Goal: Navigation & Orientation: Find specific page/section

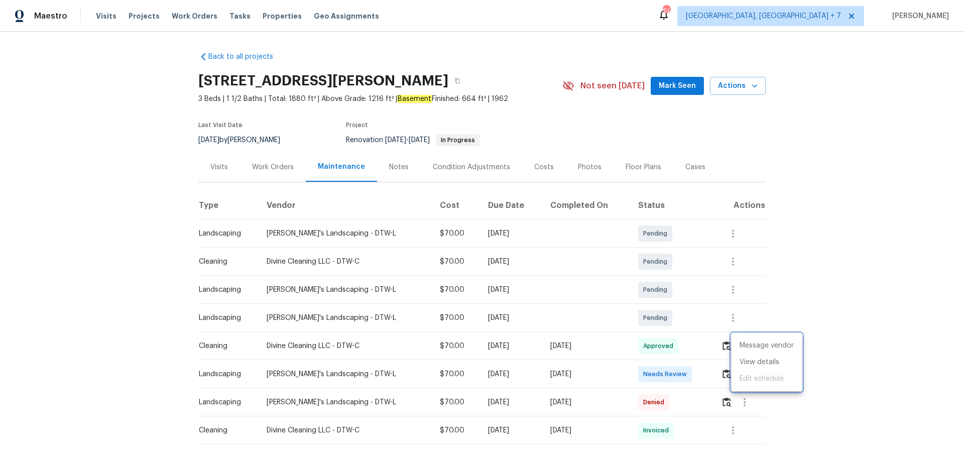
click at [135, 14] on div at bounding box center [482, 225] width 964 height 451
click at [147, 14] on span "Projects" at bounding box center [143, 16] width 31 height 10
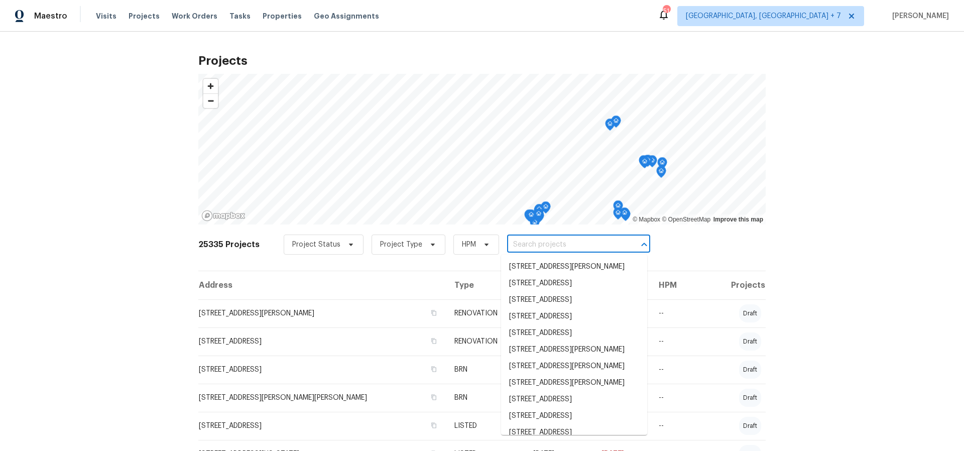
click at [574, 245] on input "text" at bounding box center [564, 245] width 115 height 16
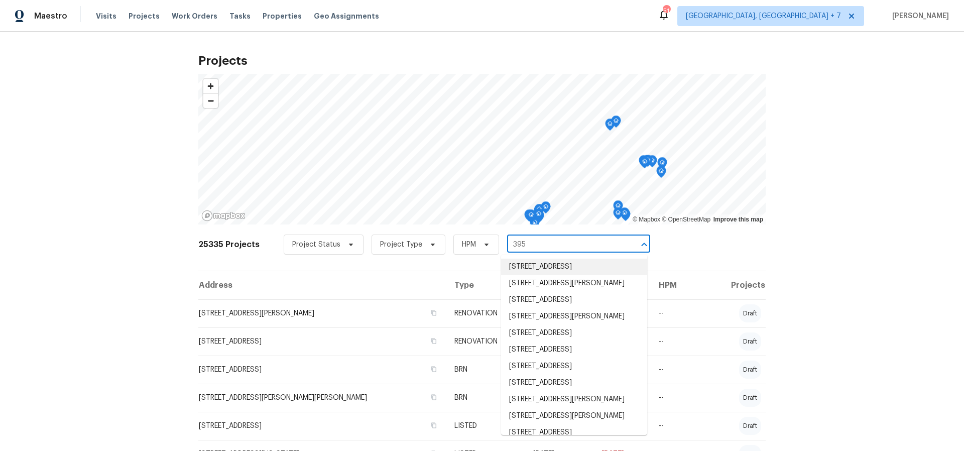
type input "395 p"
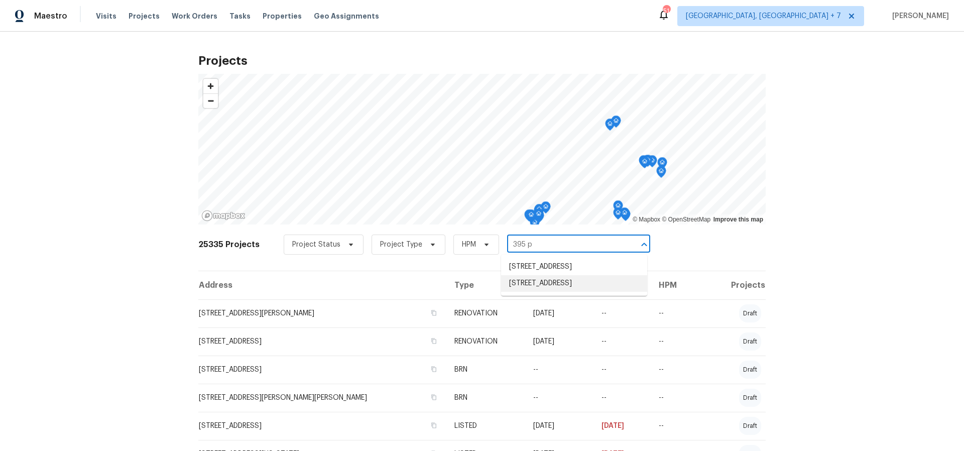
click at [558, 292] on li "[STREET_ADDRESS]" at bounding box center [574, 283] width 146 height 17
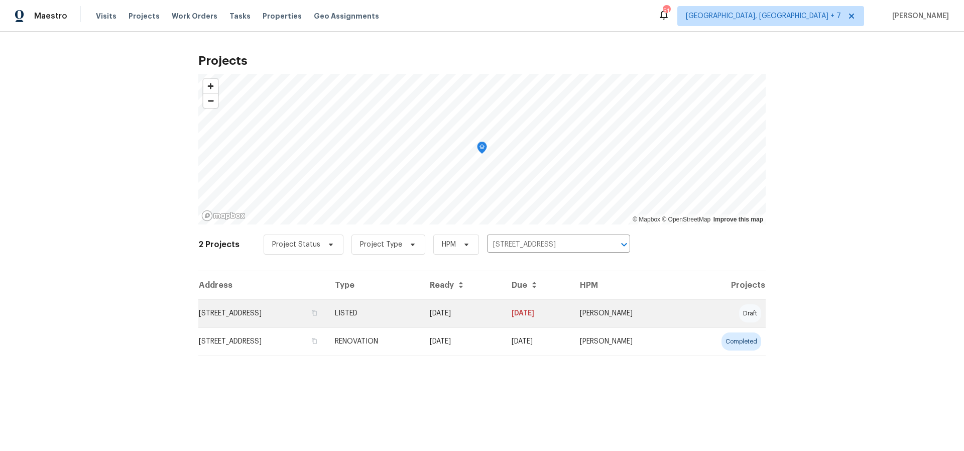
click at [258, 312] on td "[STREET_ADDRESS]" at bounding box center [262, 313] width 128 height 28
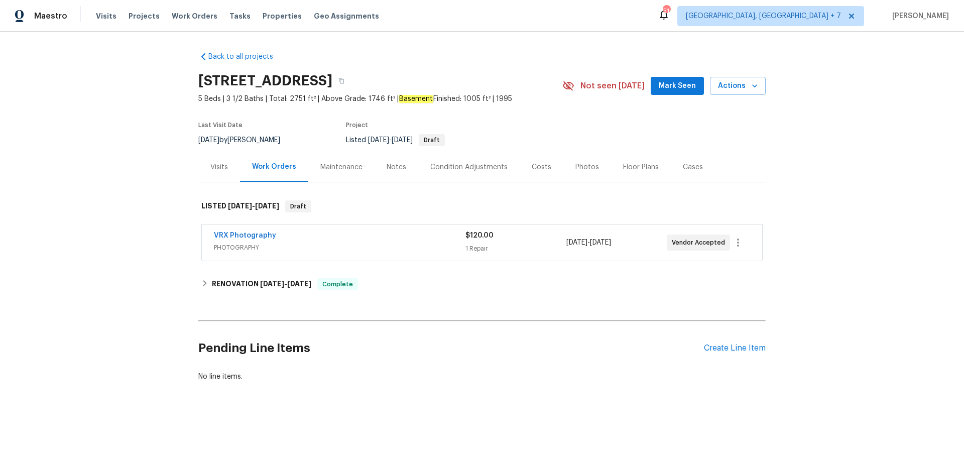
drag, startPoint x: 579, startPoint y: 166, endPoint x: 585, endPoint y: 168, distance: 6.2
click at [579, 166] on div "Photos" at bounding box center [587, 167] width 24 height 10
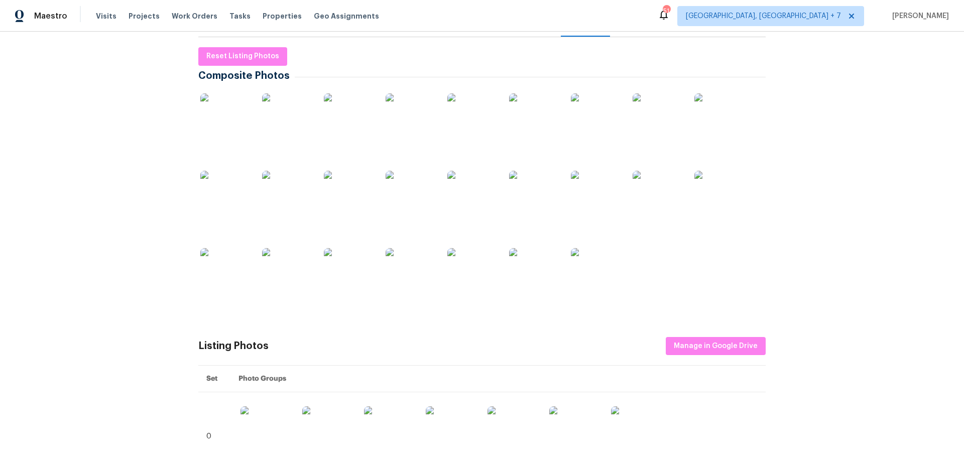
scroll to position [107, 0]
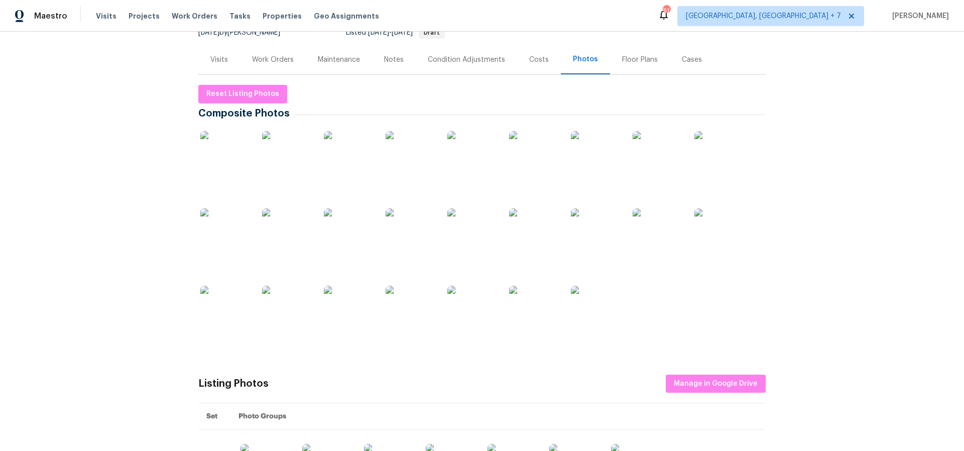
click at [217, 158] on img at bounding box center [225, 156] width 50 height 50
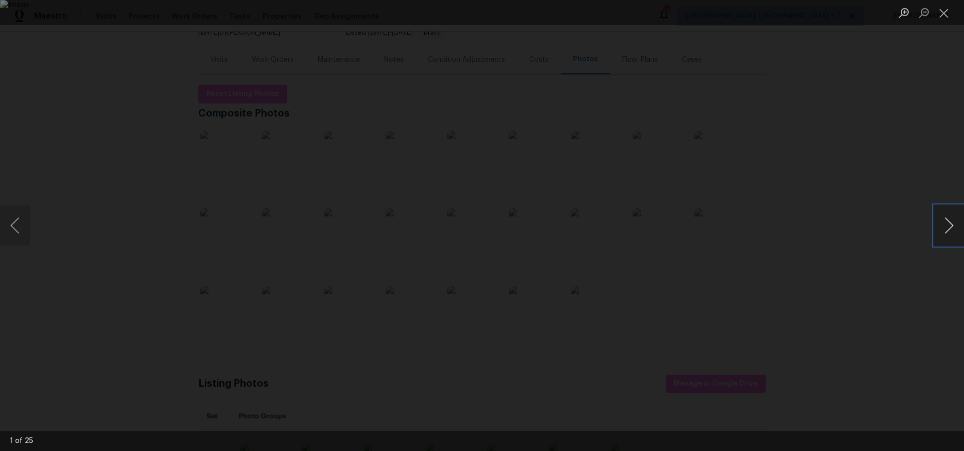
click at [945, 224] on button "Next image" at bounding box center [948, 225] width 30 height 40
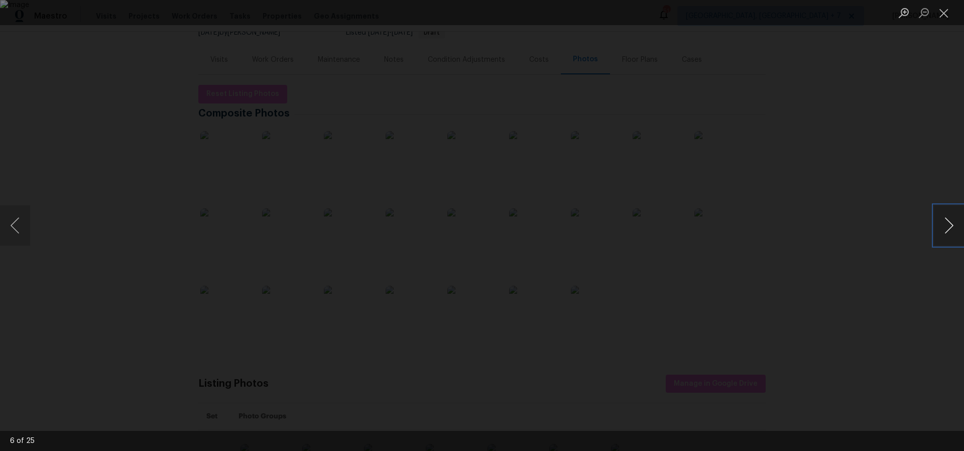
click at [945, 224] on button "Next image" at bounding box center [948, 225] width 30 height 40
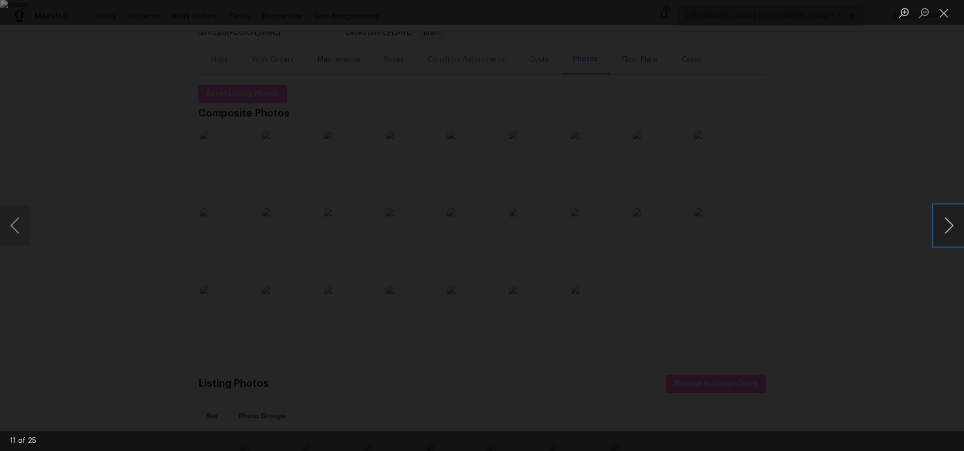
click at [945, 224] on button "Next image" at bounding box center [948, 225] width 30 height 40
click at [952, 227] on button "Next image" at bounding box center [948, 225] width 30 height 40
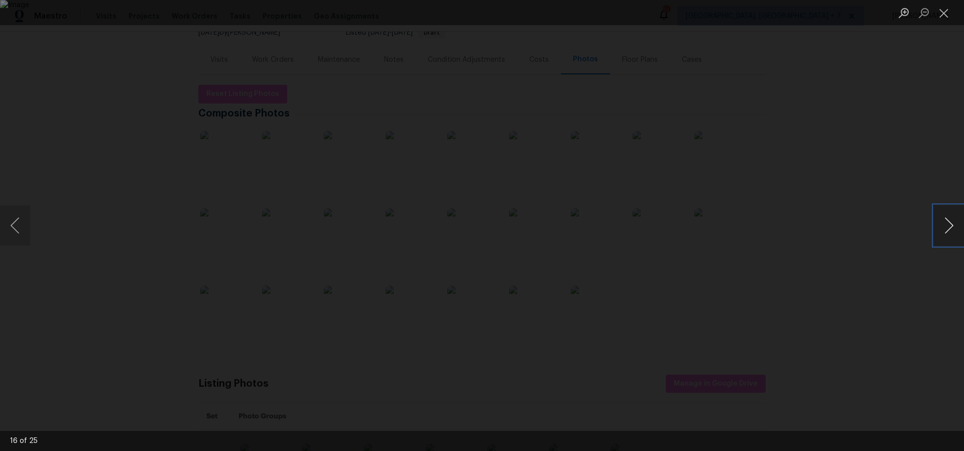
click at [952, 227] on button "Next image" at bounding box center [948, 225] width 30 height 40
click at [11, 225] on button "Previous image" at bounding box center [15, 225] width 30 height 40
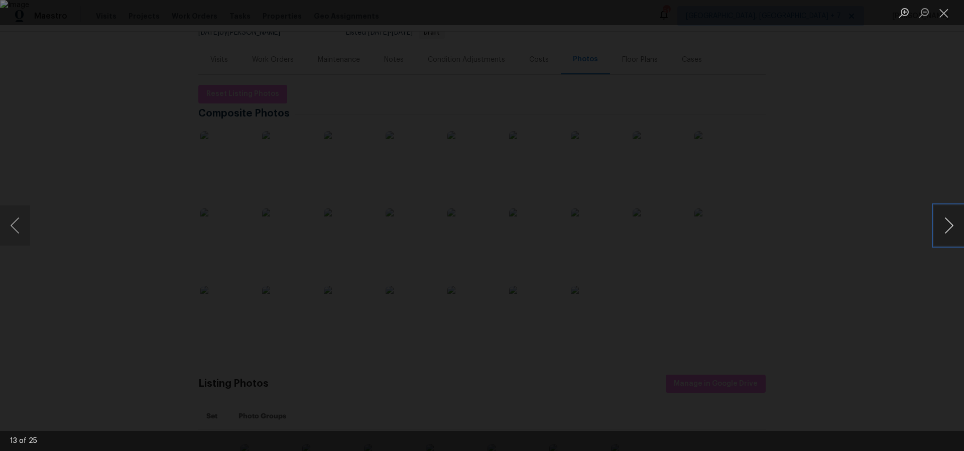
click at [944, 227] on button "Next image" at bounding box center [948, 225] width 30 height 40
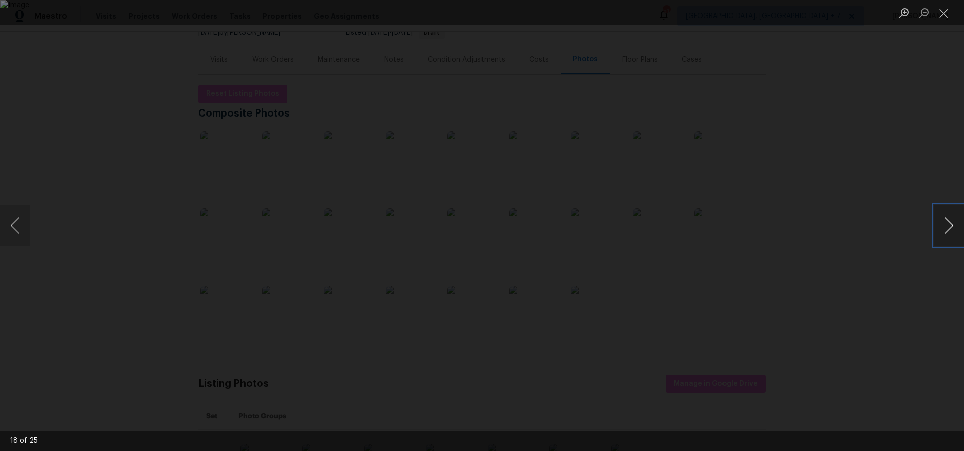
click at [944, 227] on button "Next image" at bounding box center [948, 225] width 30 height 40
click at [455, 280] on img "Lightbox" at bounding box center [482, 225] width 964 height 451
click at [953, 224] on button "Next image" at bounding box center [948, 225] width 30 height 40
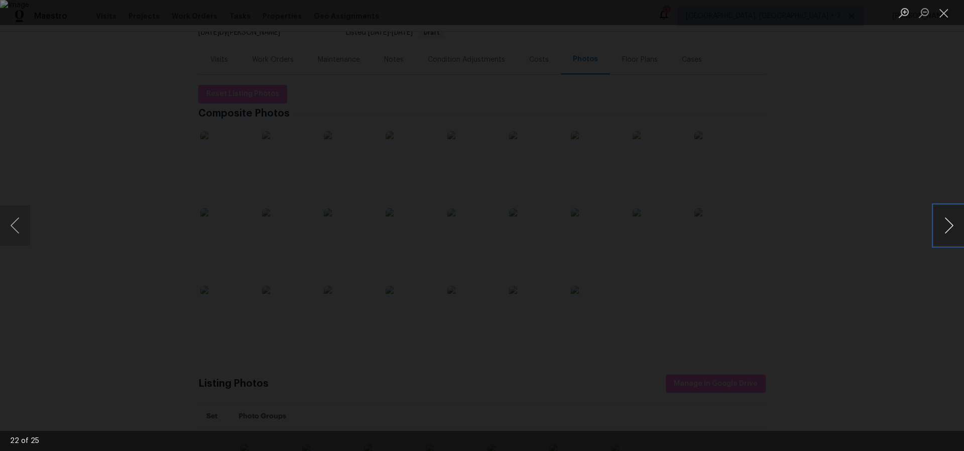
click at [953, 224] on button "Next image" at bounding box center [948, 225] width 30 height 40
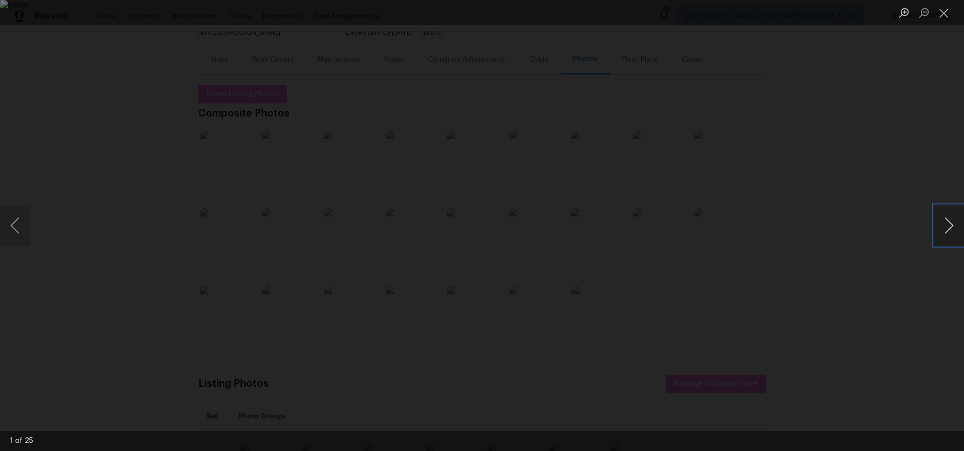
click at [953, 224] on button "Next image" at bounding box center [948, 225] width 30 height 40
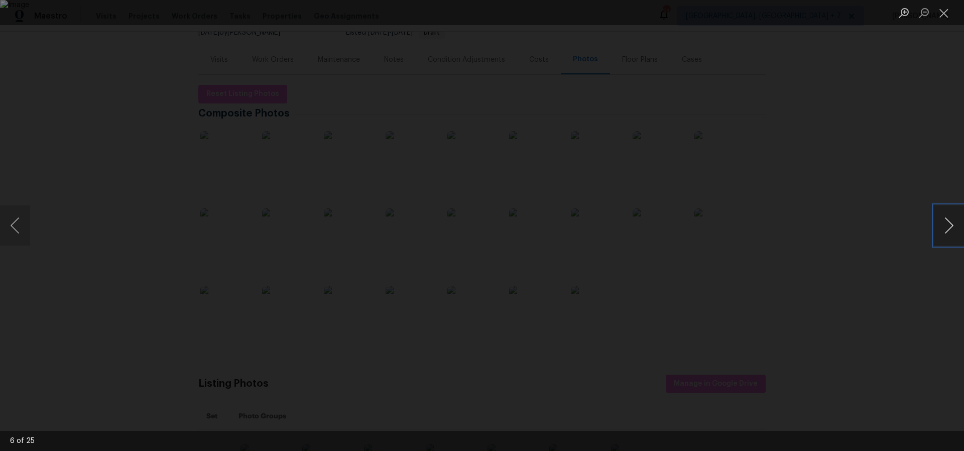
click at [953, 224] on button "Next image" at bounding box center [948, 225] width 30 height 40
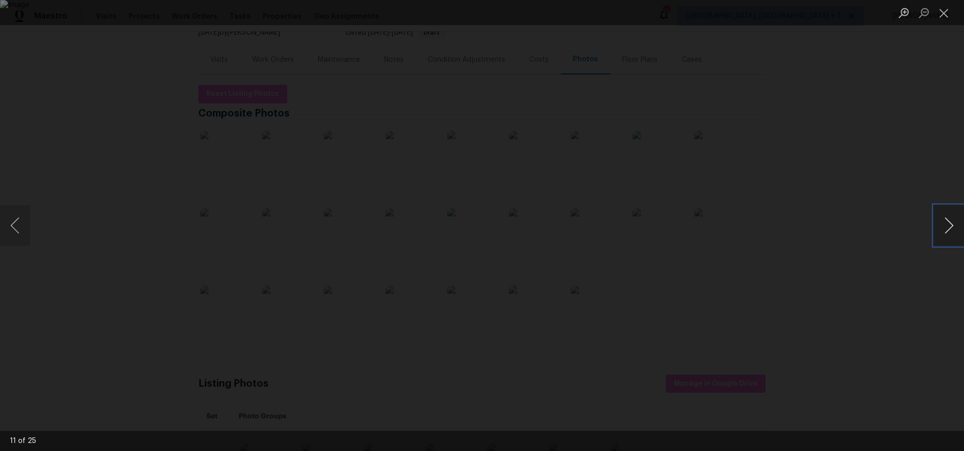
click at [953, 224] on button "Next image" at bounding box center [948, 225] width 30 height 40
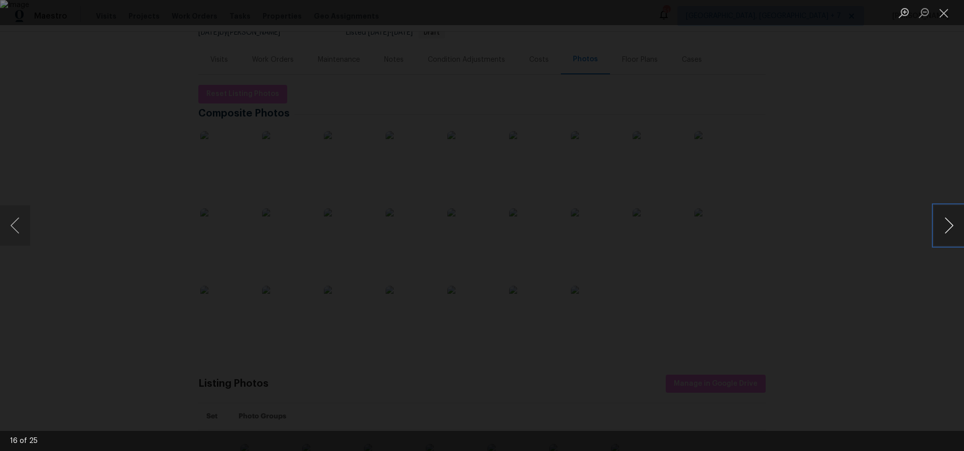
click at [953, 224] on button "Next image" at bounding box center [948, 225] width 30 height 40
click at [954, 224] on button "Next image" at bounding box center [948, 225] width 30 height 40
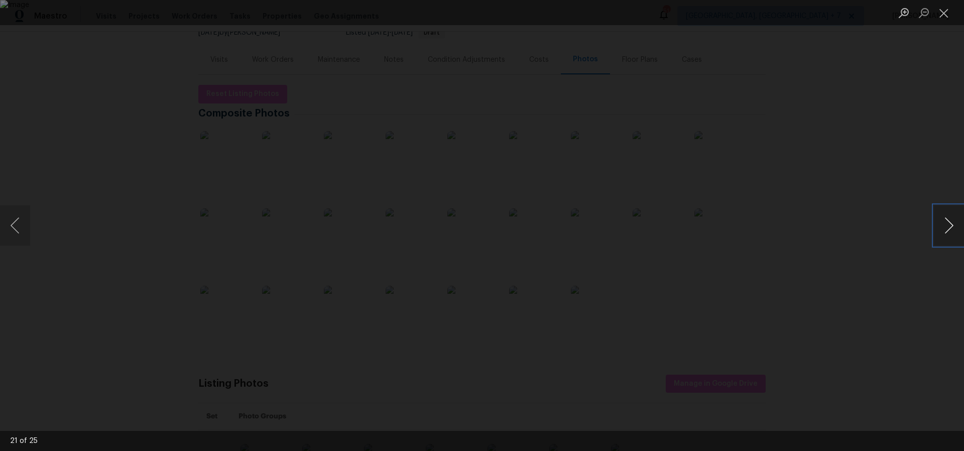
click at [954, 225] on button "Next image" at bounding box center [948, 225] width 30 height 40
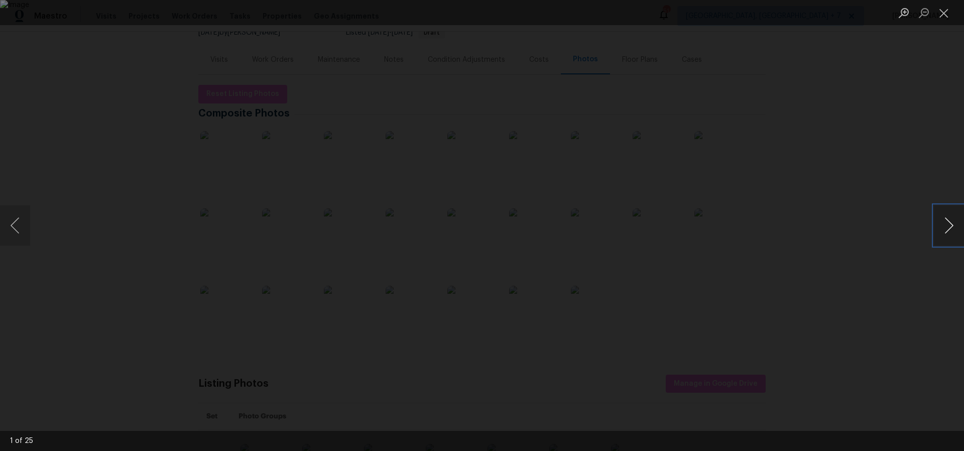
click at [954, 225] on button "Next image" at bounding box center [948, 225] width 30 height 40
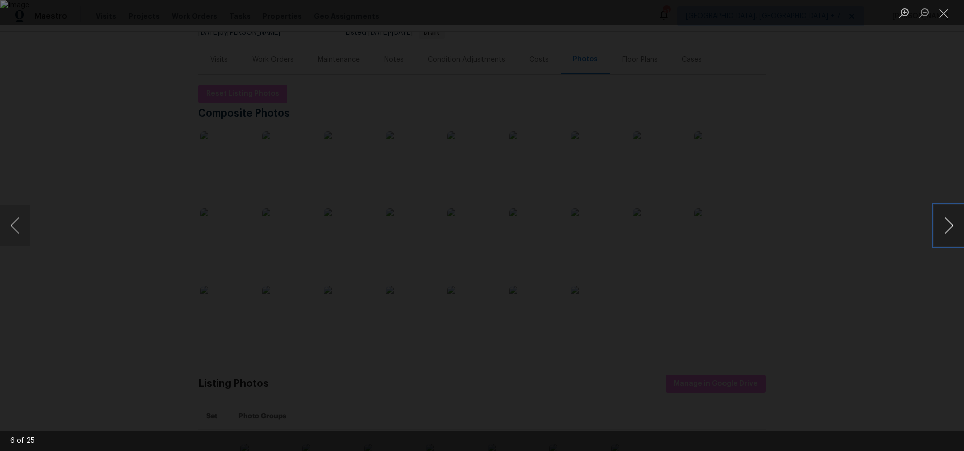
click at [954, 225] on button "Next image" at bounding box center [948, 225] width 30 height 40
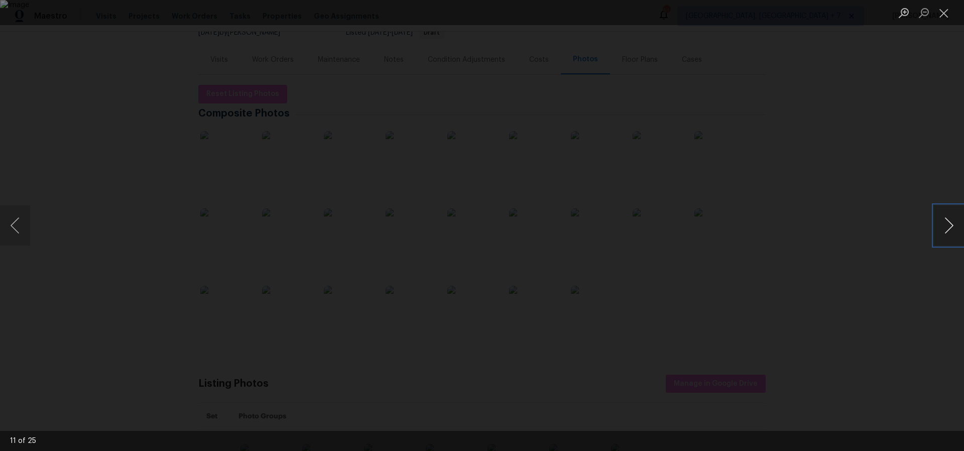
click at [954, 225] on button "Next image" at bounding box center [948, 225] width 30 height 40
click at [7, 218] on button "Previous image" at bounding box center [15, 225] width 30 height 40
